Goal: Task Accomplishment & Management: Complete application form

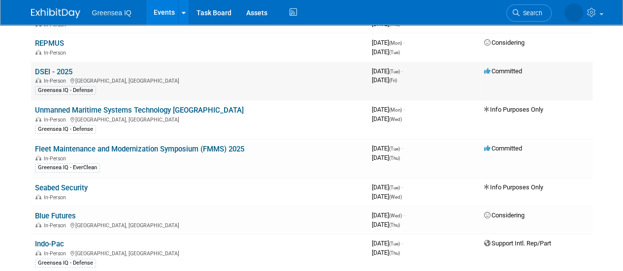
scroll to position [121, 0]
click at [107, 145] on link "Fleet Maintenance and Modernization Symposium (FMMS) 2025" at bounding box center [139, 149] width 209 height 9
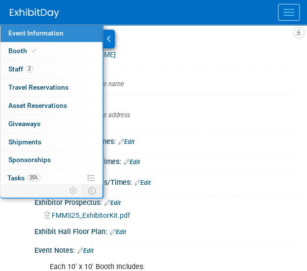
scroll to position [151, 0]
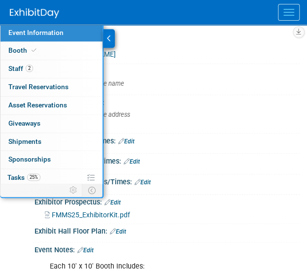
click at [12, 213] on div "Event Information Event Info Booth Booth 2 Staff 2 Staff 0 Travel Reservations …" at bounding box center [153, 183] width 307 height 319
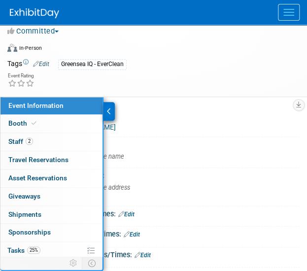
scroll to position [77, 0]
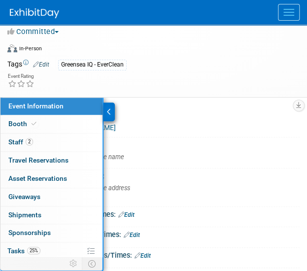
click at [109, 108] on icon at bounding box center [109, 111] width 4 height 7
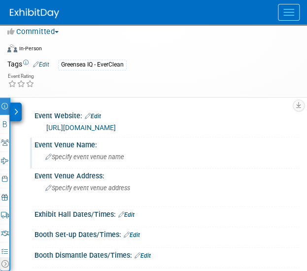
click at [93, 153] on span "Specify event venue name" at bounding box center [84, 156] width 79 height 7
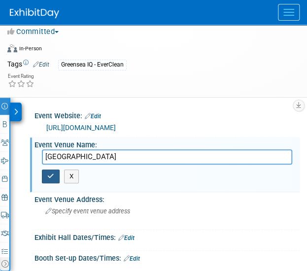
type input "San Diego Convention Center"
click at [52, 169] on button "button" at bounding box center [51, 176] width 18 height 14
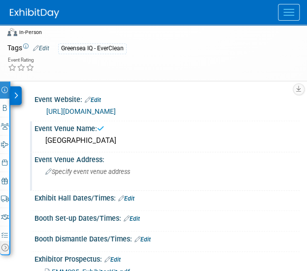
scroll to position [95, 0]
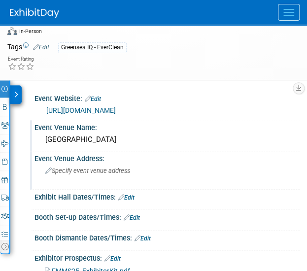
click at [74, 167] on span "Specify event venue address" at bounding box center [87, 170] width 85 height 7
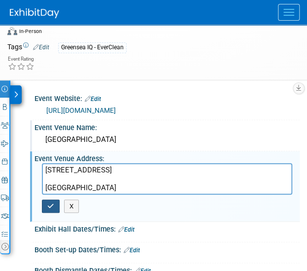
type textarea "111 W Harbor Dr San Diego, CA 92101"
click at [51, 203] on icon "button" at bounding box center [50, 206] width 7 height 6
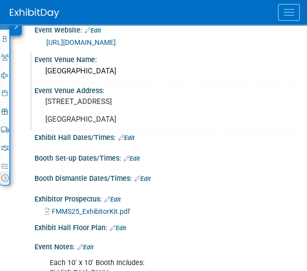
scroll to position [190, 0]
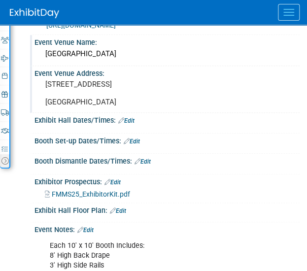
click at [131, 117] on link "Edit" at bounding box center [126, 120] width 16 height 7
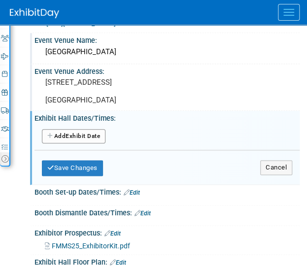
scroll to position [192, 0]
click at [140, 189] on link "Edit" at bounding box center [132, 192] width 16 height 7
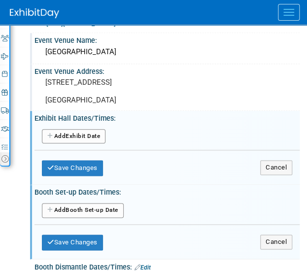
click at [77, 203] on button "Add Another Booth Set-up Date" at bounding box center [83, 210] width 82 height 15
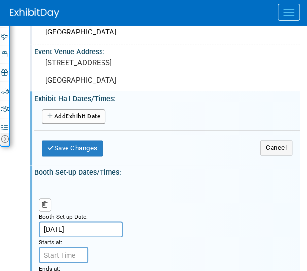
scroll to position [212, 0]
click at [64, 247] on input "7:00 AM" at bounding box center [63, 255] width 49 height 16
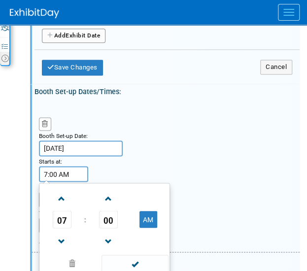
scroll to position [293, 0]
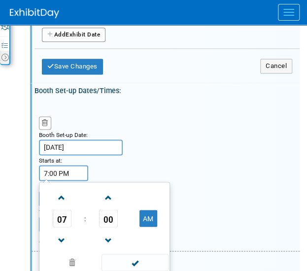
click at [48, 165] on input "7:00 PM" at bounding box center [63, 173] width 49 height 16
type input "12:00 PM"
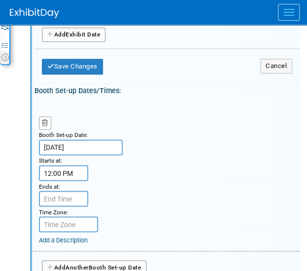
type input "7:00 PM"
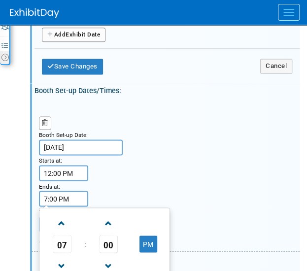
click at [62, 191] on input "7:00 PM" at bounding box center [63, 199] width 49 height 16
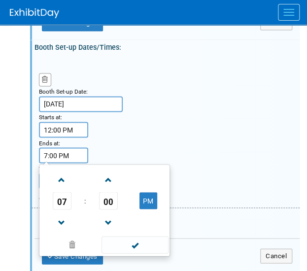
scroll to position [338, 0]
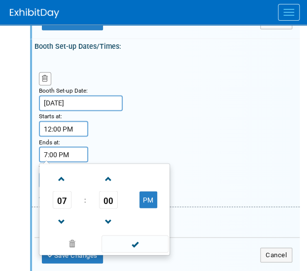
click at [197, 125] on div "Booth Set-up Date: Sep 23, 2025 Starts at: 12:00 PM Ends at: 7:00 PM 07 : 00 PM…" at bounding box center [166, 131] width 268 height 151
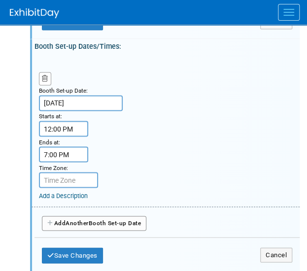
click at [65, 172] on input "text" at bounding box center [68, 180] width 59 height 16
type input "P"
click at [59, 172] on input "text" at bounding box center [68, 180] width 59 height 16
type input "PDT"
click at [184, 136] on div "Booth Set-up Date: Sep 23, 2025 Starts at: 12:00 PM Ends at: 7:00 PM Time Zone:…" at bounding box center [166, 131] width 268 height 151
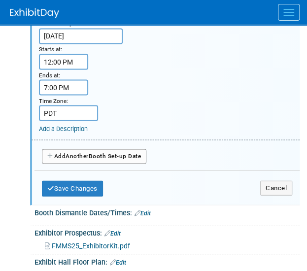
scroll to position [405, 0]
click at [80, 180] on button "Save Changes" at bounding box center [72, 188] width 61 height 16
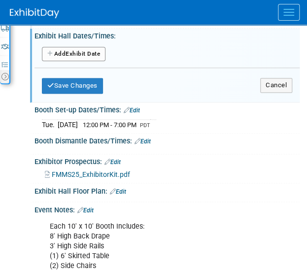
scroll to position [275, 0]
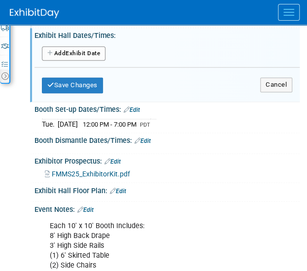
click at [148, 137] on link "Edit" at bounding box center [142, 140] width 16 height 7
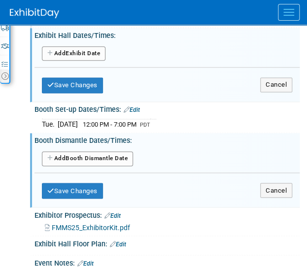
click at [69, 151] on button "Add Another Booth Dismantle Date" at bounding box center [87, 158] width 91 height 15
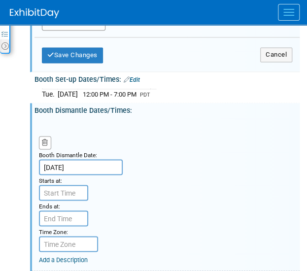
scroll to position [308, 0]
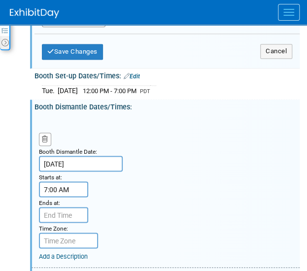
click at [62, 181] on input "7:00 AM" at bounding box center [63, 189] width 49 height 16
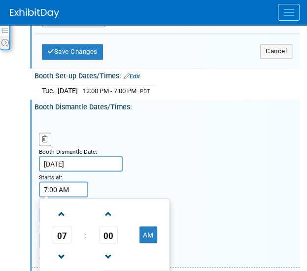
drag, startPoint x: 73, startPoint y: 166, endPoint x: 39, endPoint y: 166, distance: 33.5
click at [39, 181] on input "7:00 AM" at bounding box center [63, 189] width 49 height 16
type input "2:30 PM"
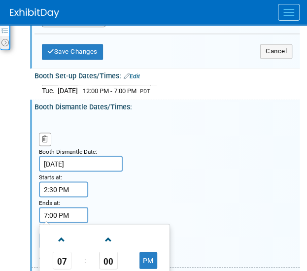
click at [54, 207] on input "7:00 PM" at bounding box center [63, 215] width 49 height 16
click at [46, 207] on input "7:00 PM" at bounding box center [63, 215] width 49 height 16
click at [57, 207] on input "4:00 PM" at bounding box center [63, 215] width 49 height 16
type input "4:15 PM"
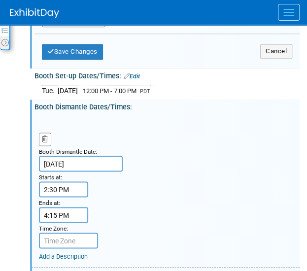
scroll to position [316, 0]
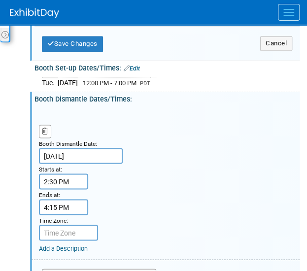
click at [67, 225] on input "text" at bounding box center [68, 233] width 59 height 16
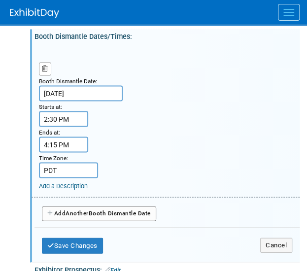
scroll to position [378, 0]
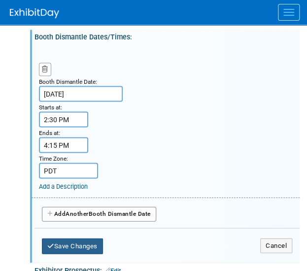
type input "PDT"
click at [85, 238] on button "Save Changes" at bounding box center [72, 246] width 61 height 16
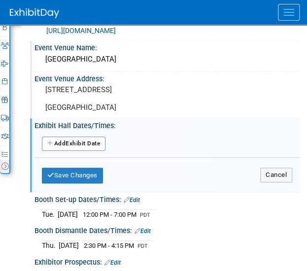
scroll to position [170, 0]
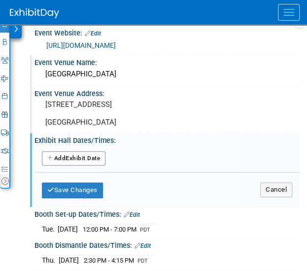
click at [79, 151] on button "Add Another Exhibit Date" at bounding box center [74, 158] width 64 height 15
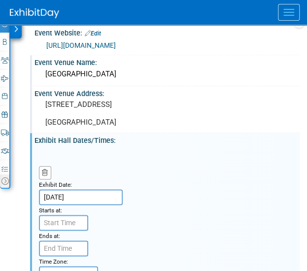
click at [62, 189] on input "Sep 23, 2025" at bounding box center [81, 197] width 84 height 16
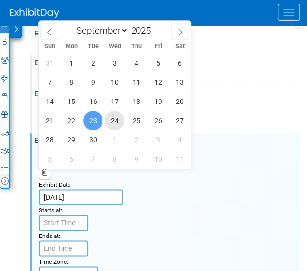
click at [112, 121] on span "24" at bounding box center [114, 120] width 19 height 19
type input "Sep 24, 2025"
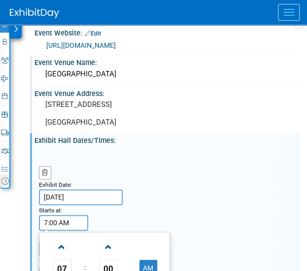
click at [61, 215] on input "7:00 AM" at bounding box center [63, 223] width 49 height 16
click at [64, 238] on span at bounding box center [61, 246] width 17 height 17
click at [151, 259] on button "AM" at bounding box center [148, 267] width 18 height 17
click at [148, 259] on button "PM" at bounding box center [148, 267] width 18 height 17
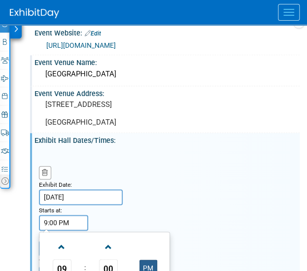
type input "9:00 AM"
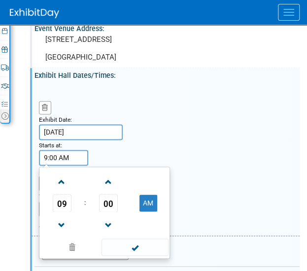
scroll to position [236, 0]
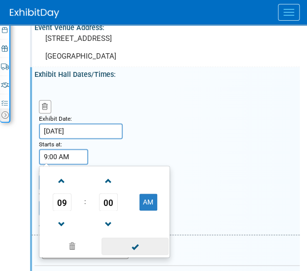
click at [127, 237] on span at bounding box center [134, 245] width 66 height 17
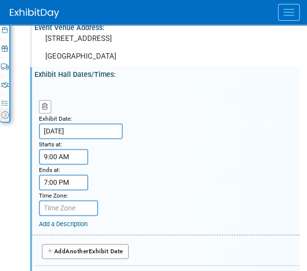
click at [63, 174] on input "7:00 PM" at bounding box center [63, 182] width 49 height 16
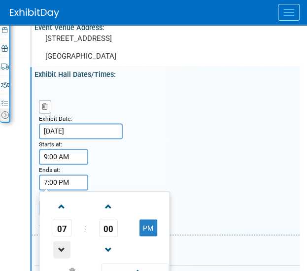
click at [59, 241] on span at bounding box center [61, 249] width 17 height 17
type input "5:00 PM"
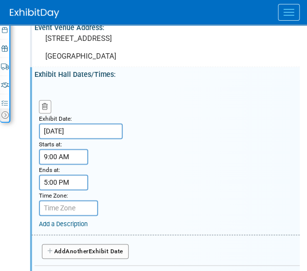
click at [56, 200] on input "text" at bounding box center [68, 208] width 59 height 16
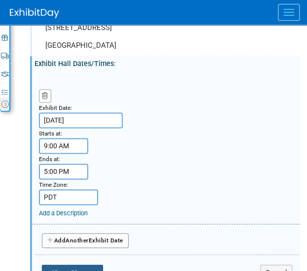
type input "PDT"
click at [74, 264] on button "Save Changes" at bounding box center [72, 272] width 61 height 16
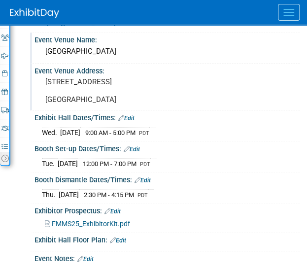
scroll to position [192, 0]
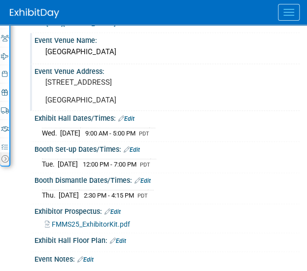
click at [131, 115] on link "Edit" at bounding box center [126, 118] width 16 height 7
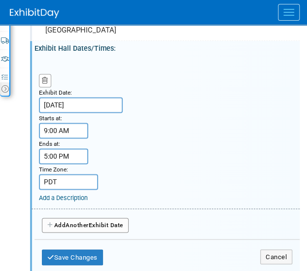
scroll to position [267, 0]
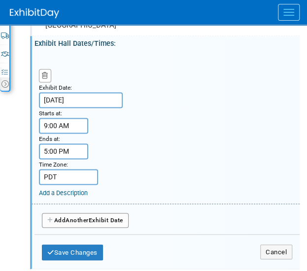
click at [86, 216] on span "Another" at bounding box center [76, 219] width 23 height 7
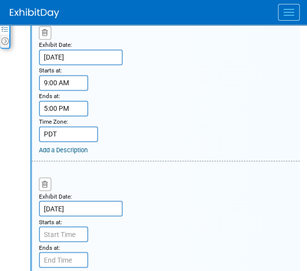
scroll to position [311, 0]
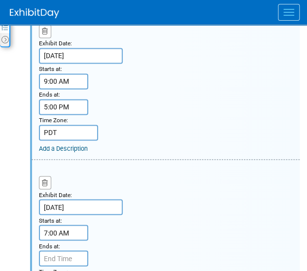
click at [63, 225] on input "7:00 AM" at bounding box center [63, 233] width 49 height 16
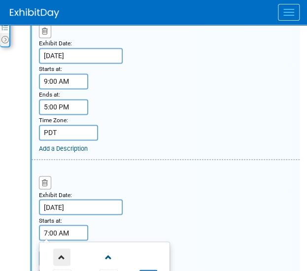
click at [59, 248] on span at bounding box center [61, 256] width 17 height 17
type input "9:00 AM"
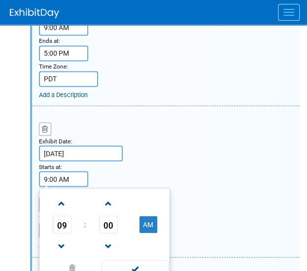
scroll to position [368, 0]
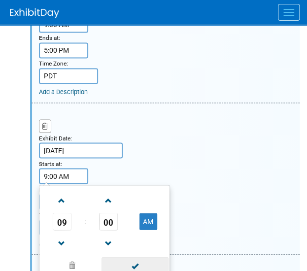
click at [129, 257] on span at bounding box center [134, 265] width 66 height 17
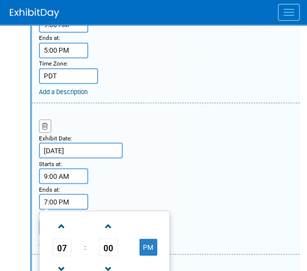
click at [59, 194] on input "7:00 PM" at bounding box center [63, 202] width 49 height 16
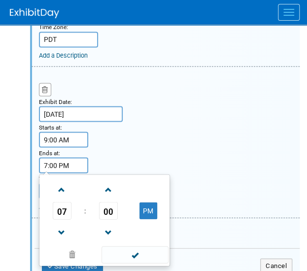
scroll to position [405, 0]
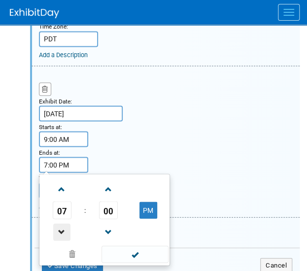
click at [66, 223] on span at bounding box center [61, 231] width 17 height 17
click at [68, 180] on span at bounding box center [61, 188] width 17 height 17
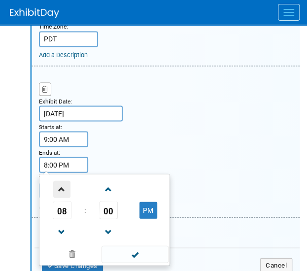
click at [68, 180] on span at bounding box center [61, 188] width 17 height 17
click at [61, 223] on span at bounding box center [61, 231] width 17 height 17
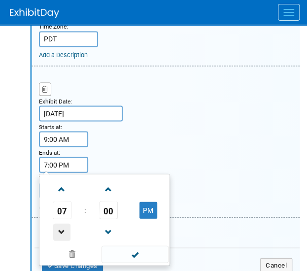
click at [61, 223] on span at bounding box center [61, 231] width 17 height 17
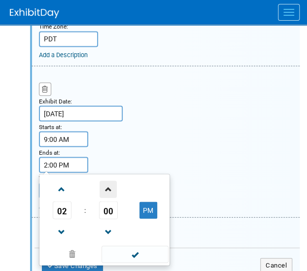
click at [112, 180] on span at bounding box center [107, 188] width 17 height 17
click at [110, 201] on span "04" at bounding box center [108, 210] width 19 height 18
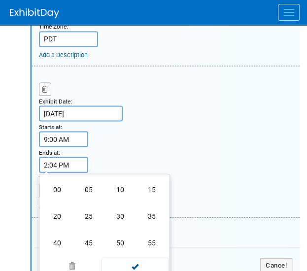
click at [110, 202] on td "30" at bounding box center [120, 215] width 32 height 27
type input "2:30 PM"
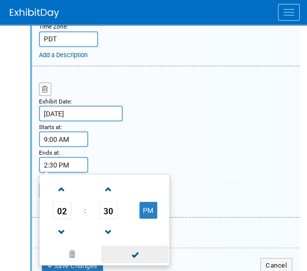
click at [138, 245] on span at bounding box center [134, 253] width 66 height 17
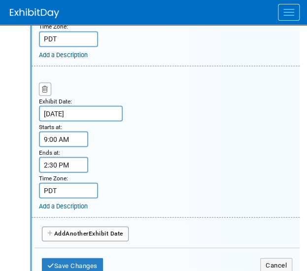
scroll to position [441, 0]
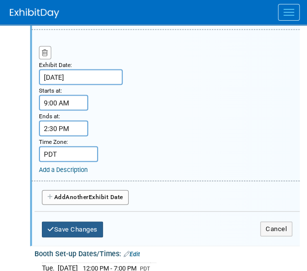
click at [84, 221] on button "Save Changes" at bounding box center [72, 229] width 61 height 16
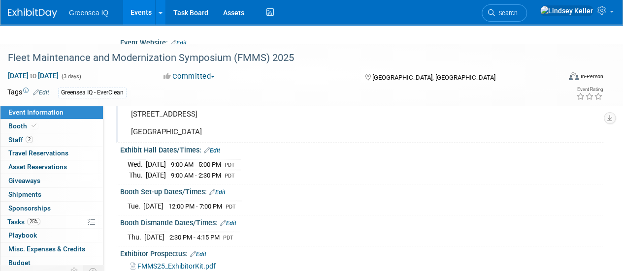
scroll to position [82, 0]
click at [18, 218] on span "Tasks 25%" at bounding box center [23, 222] width 33 height 8
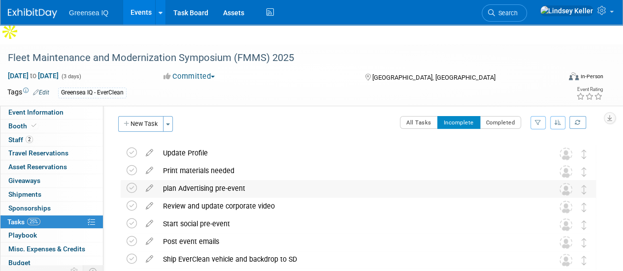
scroll to position [0, 0]
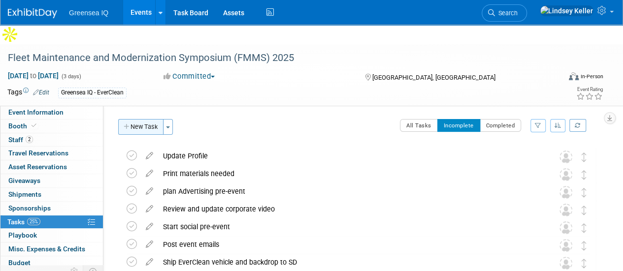
click at [142, 119] on button "New Task" at bounding box center [140, 127] width 45 height 16
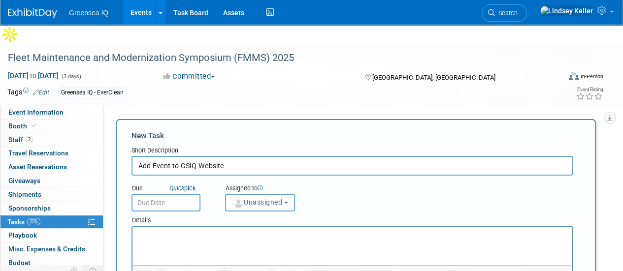
type input "Add Event to GSIQ Website"
click at [167, 194] on input "text" at bounding box center [165, 203] width 69 height 18
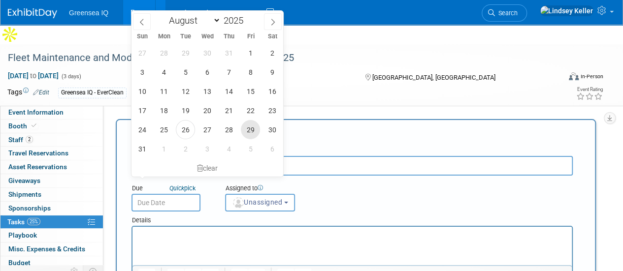
click at [250, 131] on span "29" at bounding box center [250, 129] width 19 height 19
type input "Aug 29, 2025"
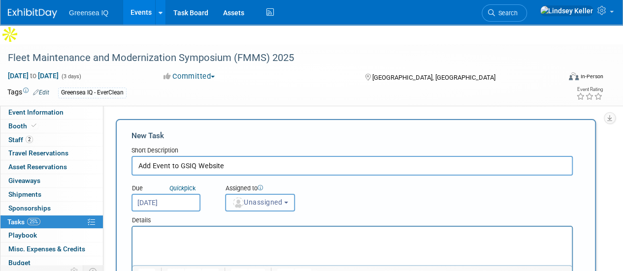
click at [262, 198] on span "Unassigned" at bounding box center [257, 202] width 50 height 8
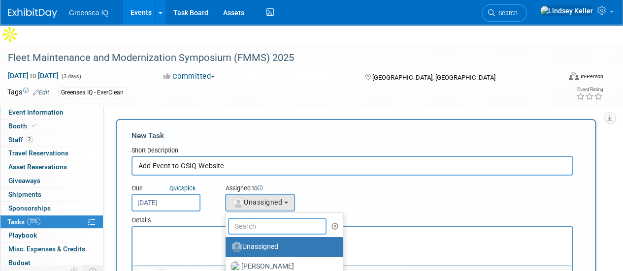
click at [251, 218] on input "text" at bounding box center [277, 226] width 98 height 17
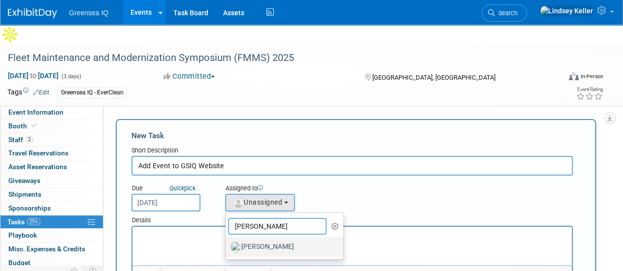
type input "dawn"
click at [248, 239] on label "Dawn D'Angelillo" at bounding box center [281, 247] width 103 height 16
click at [227, 243] on input "Dawn D'Angelillo" at bounding box center [224, 246] width 6 height 6
select select "f2a3ba02-18d0-4b14-88ea-a14c00a063e7"
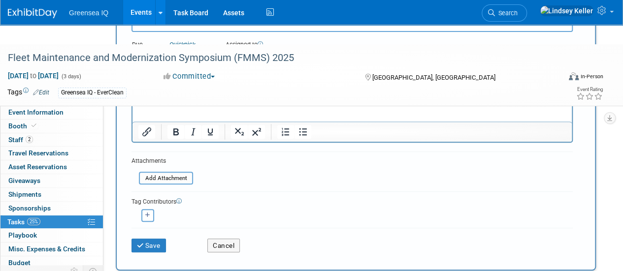
scroll to position [146, 0]
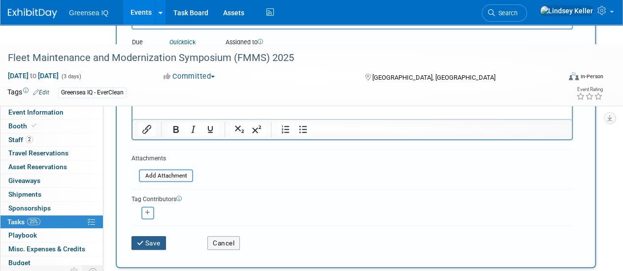
click at [151, 236] on button "Save" at bounding box center [148, 243] width 34 height 14
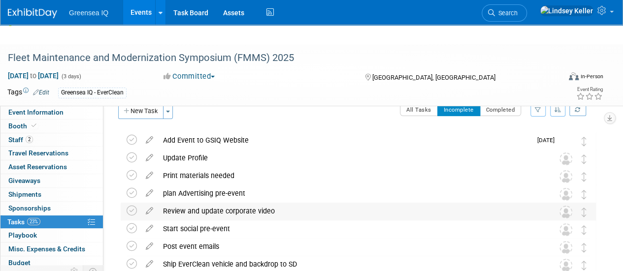
scroll to position [0, 0]
